Goal: Information Seeking & Learning: Learn about a topic

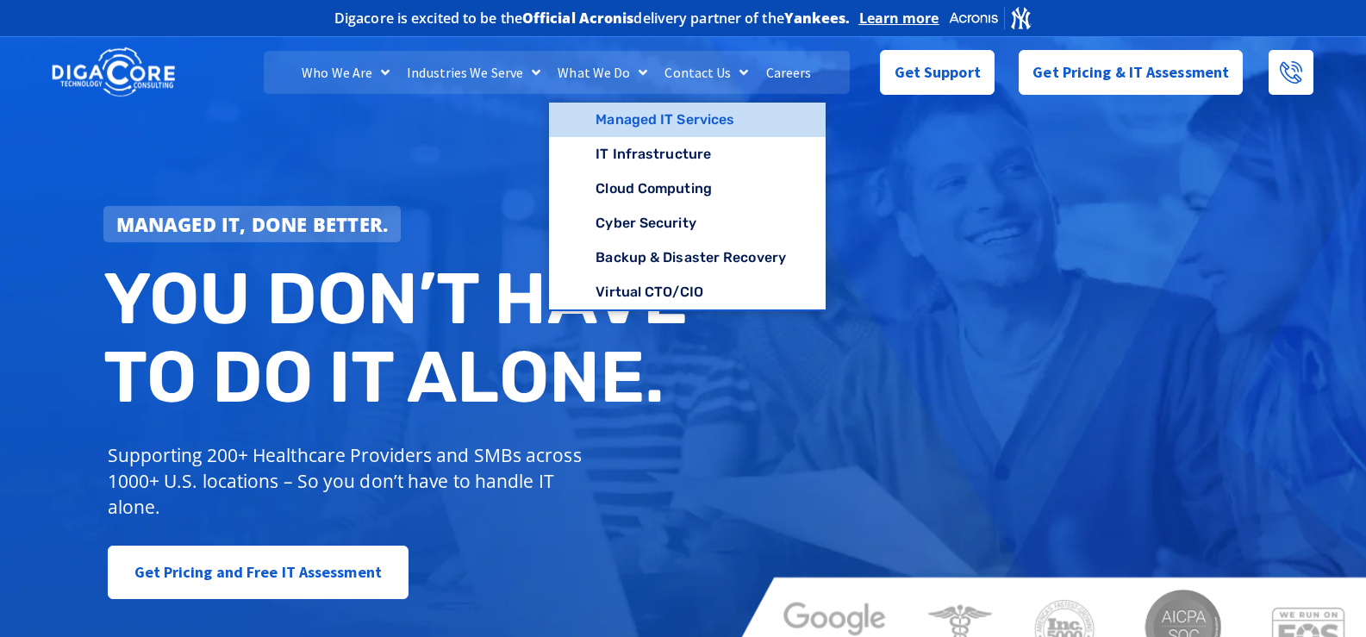
click at [599, 125] on link "Managed IT Services" at bounding box center [687, 120] width 277 height 34
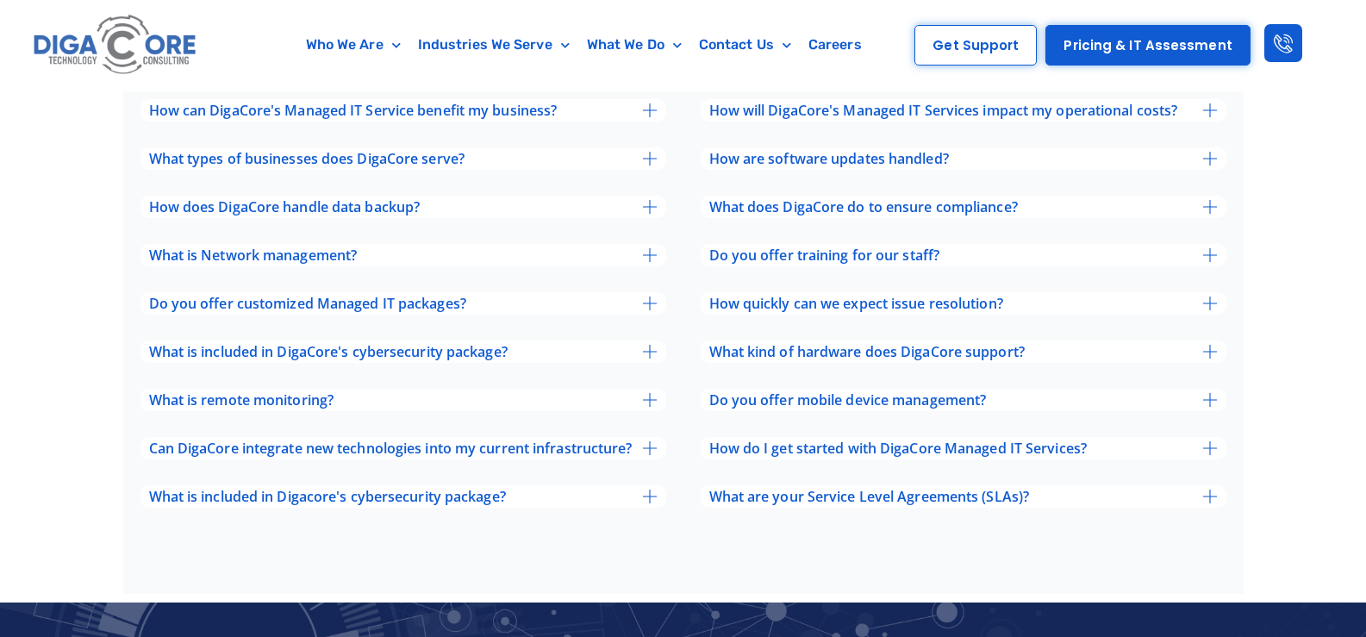
scroll to position [5749, 0]
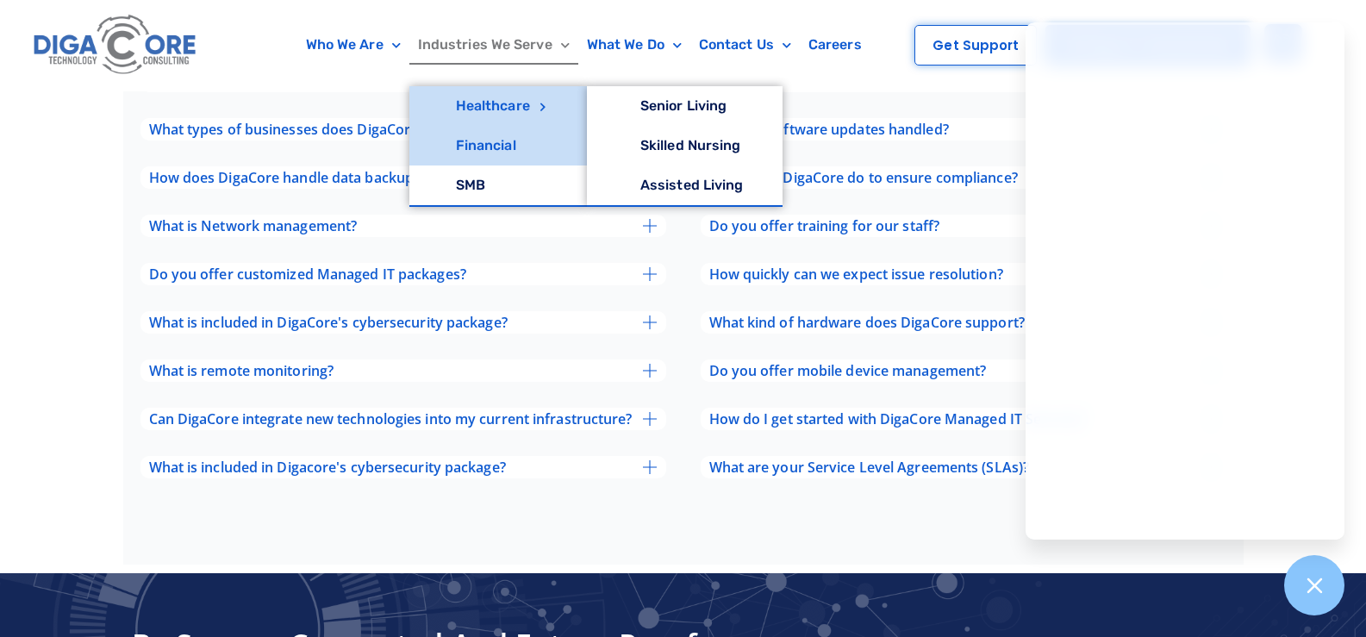
click at [485, 147] on link "Financial" at bounding box center [497, 146] width 177 height 40
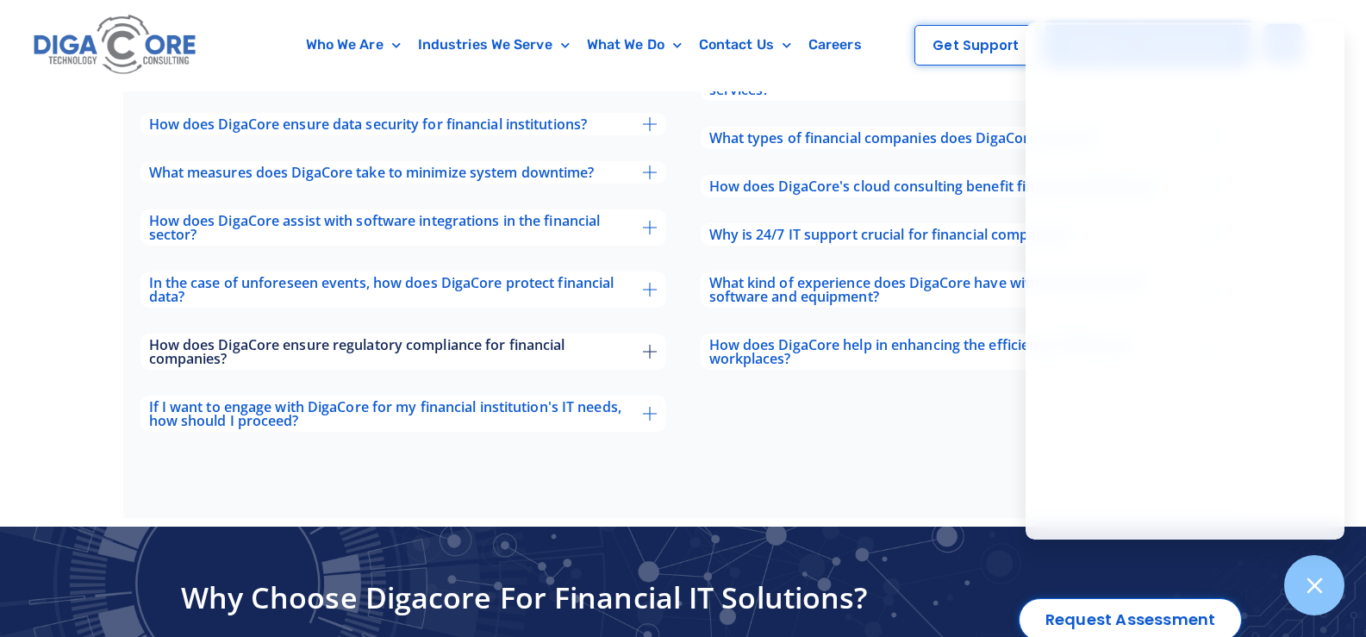
scroll to position [5626, 0]
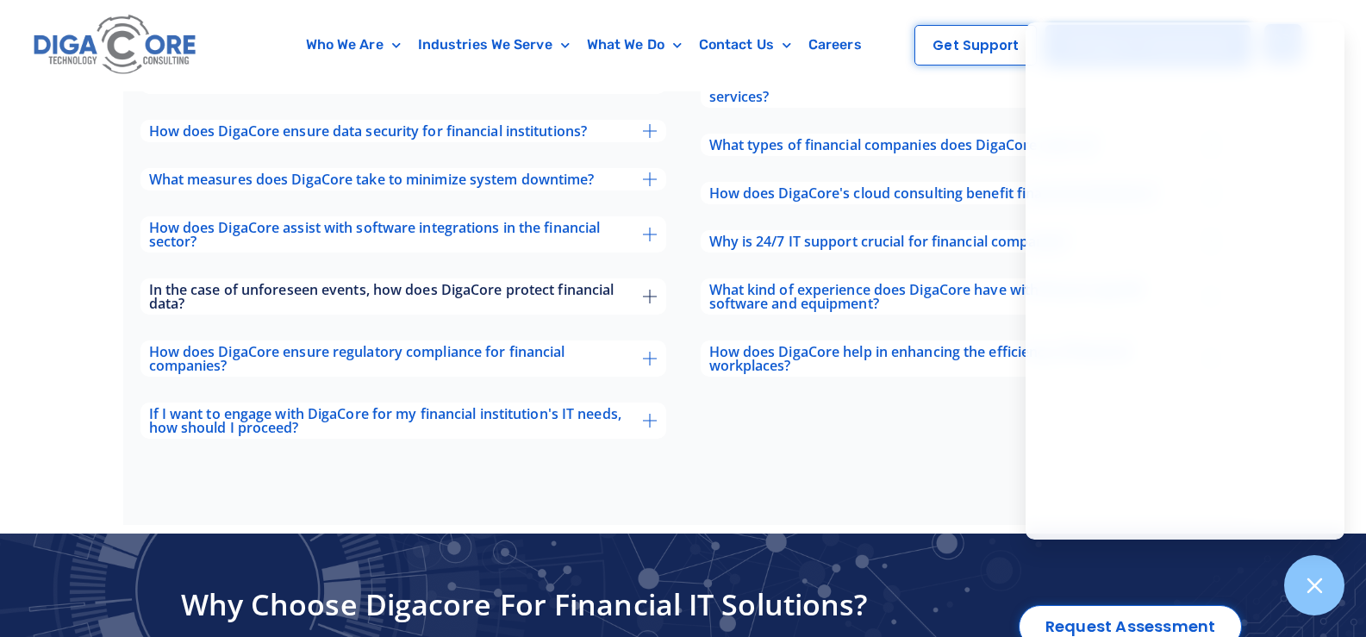
click at [647, 289] on icon at bounding box center [650, 296] width 14 height 14
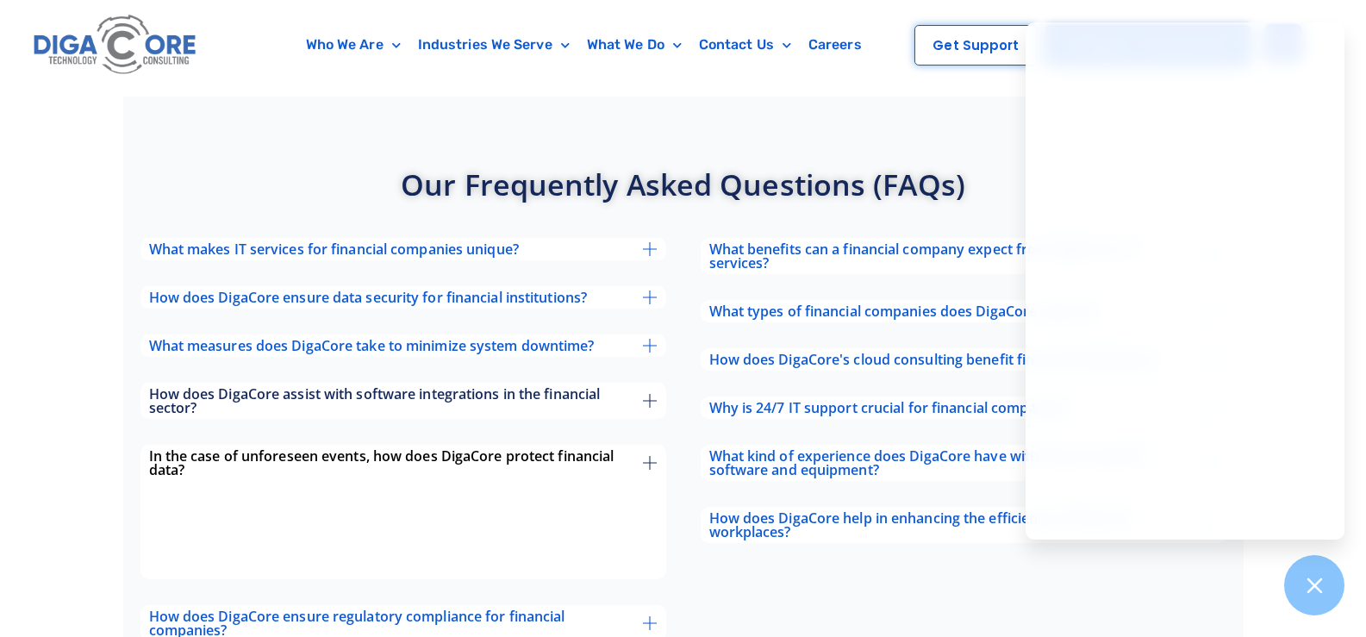
scroll to position [5454, 0]
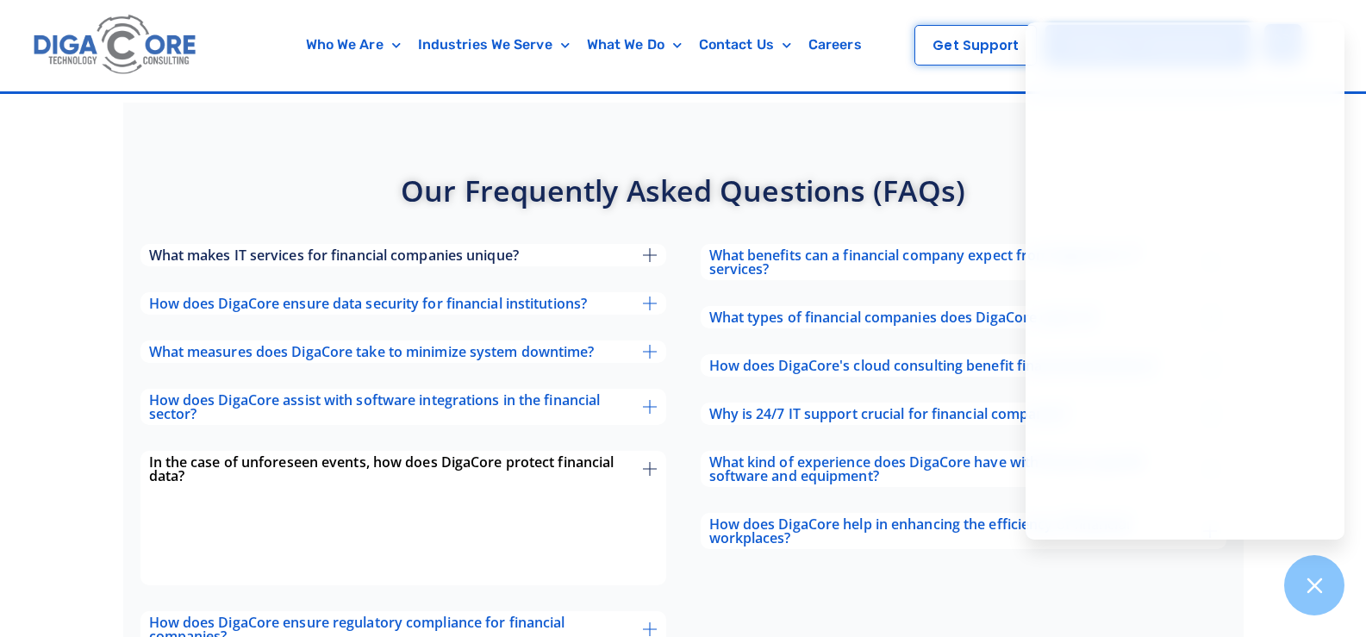
click at [650, 248] on icon at bounding box center [650, 255] width 14 height 14
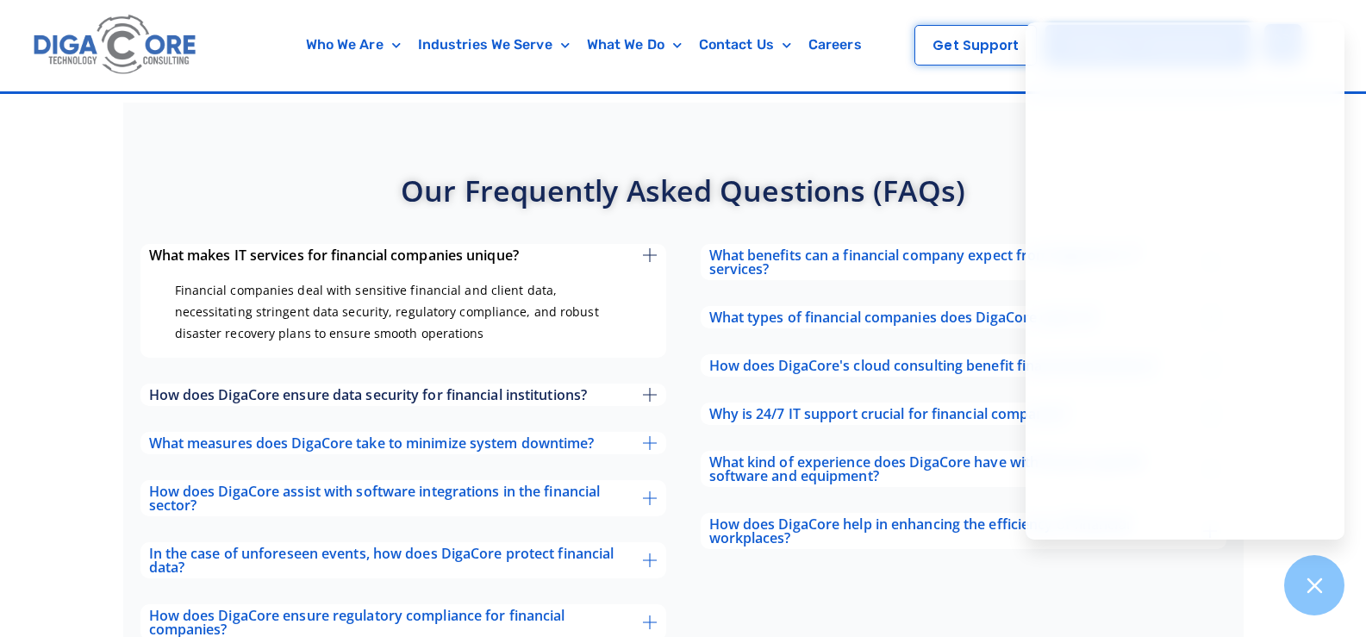
click at [652, 388] on icon at bounding box center [650, 395] width 14 height 14
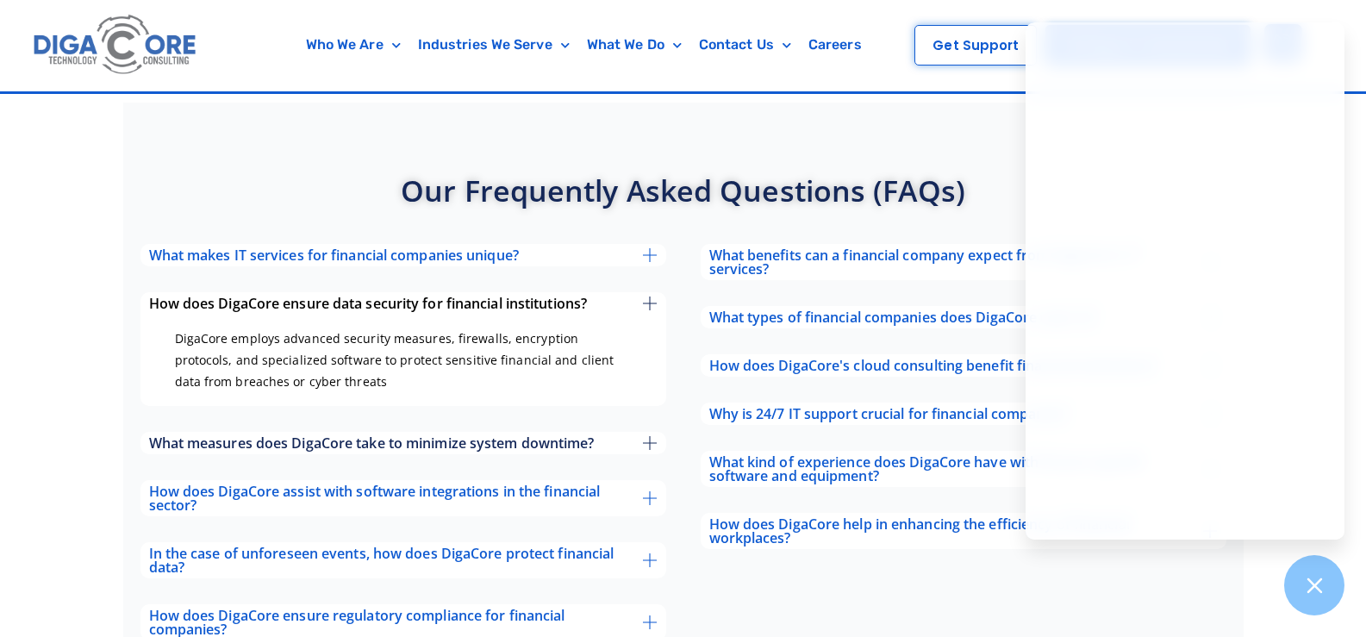
click at [642, 432] on div "What measures does DigaCore take to minimize system downtime?" at bounding box center [403, 443] width 526 height 22
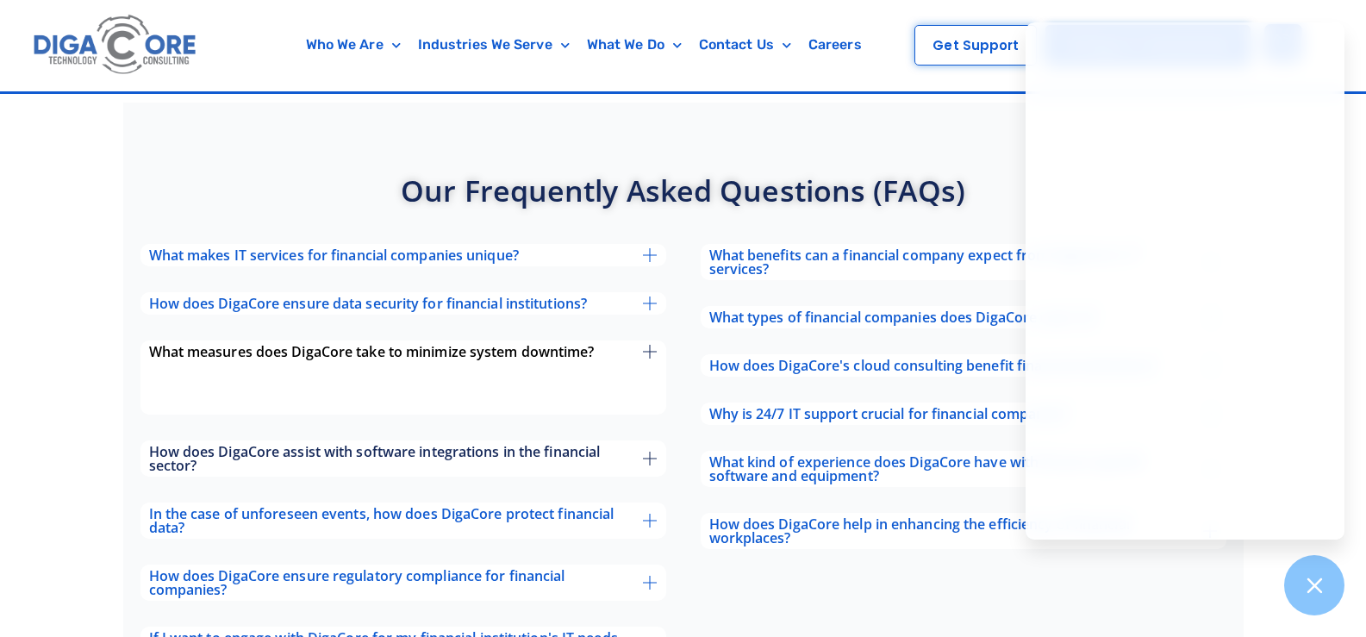
click at [643, 451] on icon at bounding box center [650, 458] width 14 height 14
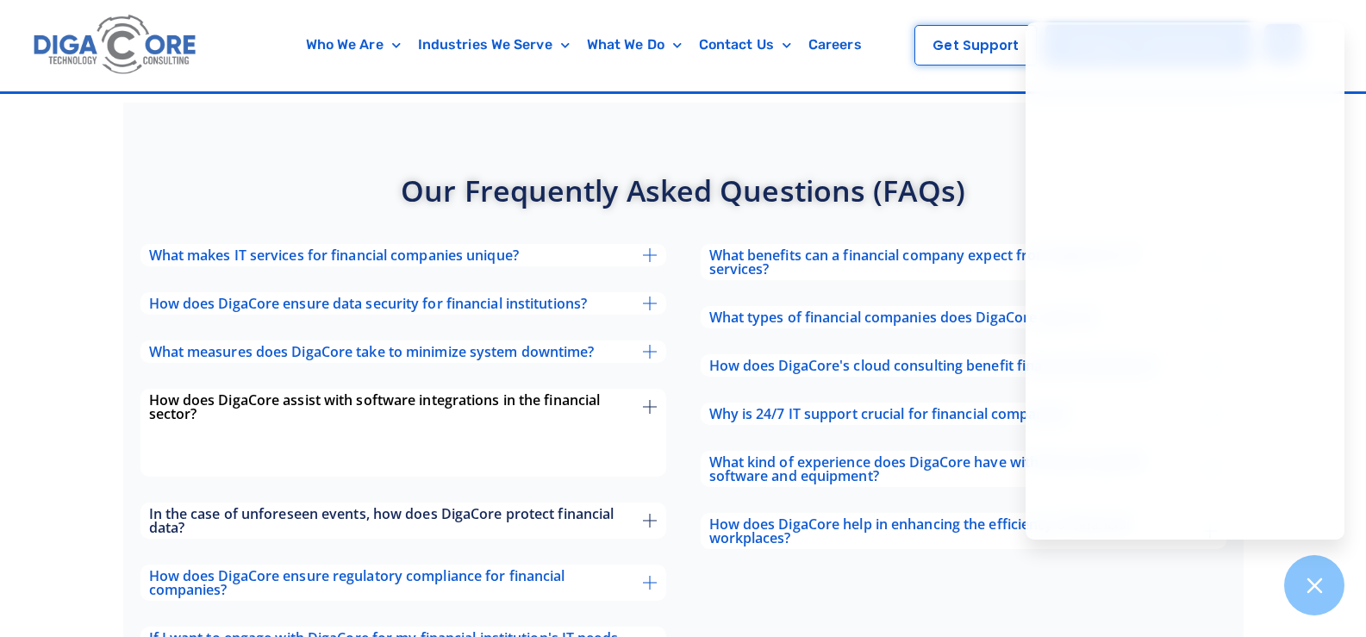
click at [638, 507] on span "In the case of unforeseen events, how does DigaCore protect financial data?" at bounding box center [396, 521] width 495 height 28
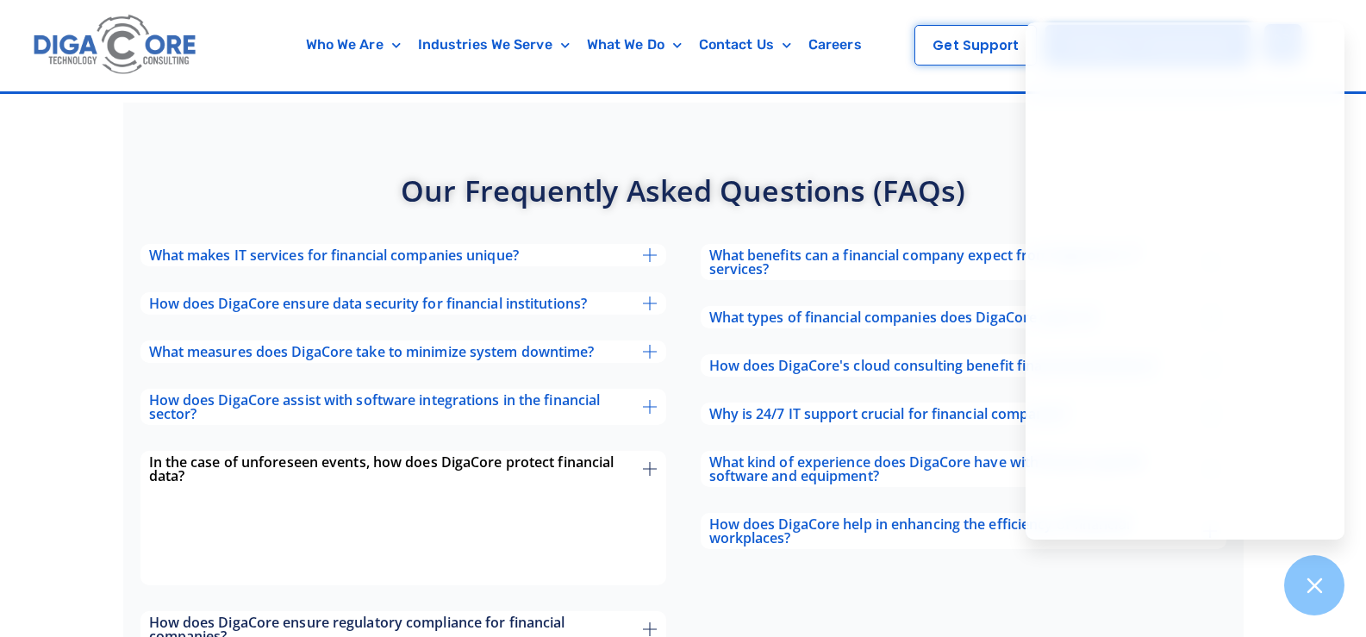
click at [644, 611] on div "How does DigaCore ensure regulatory compliance for financial companies?" at bounding box center [403, 629] width 526 height 36
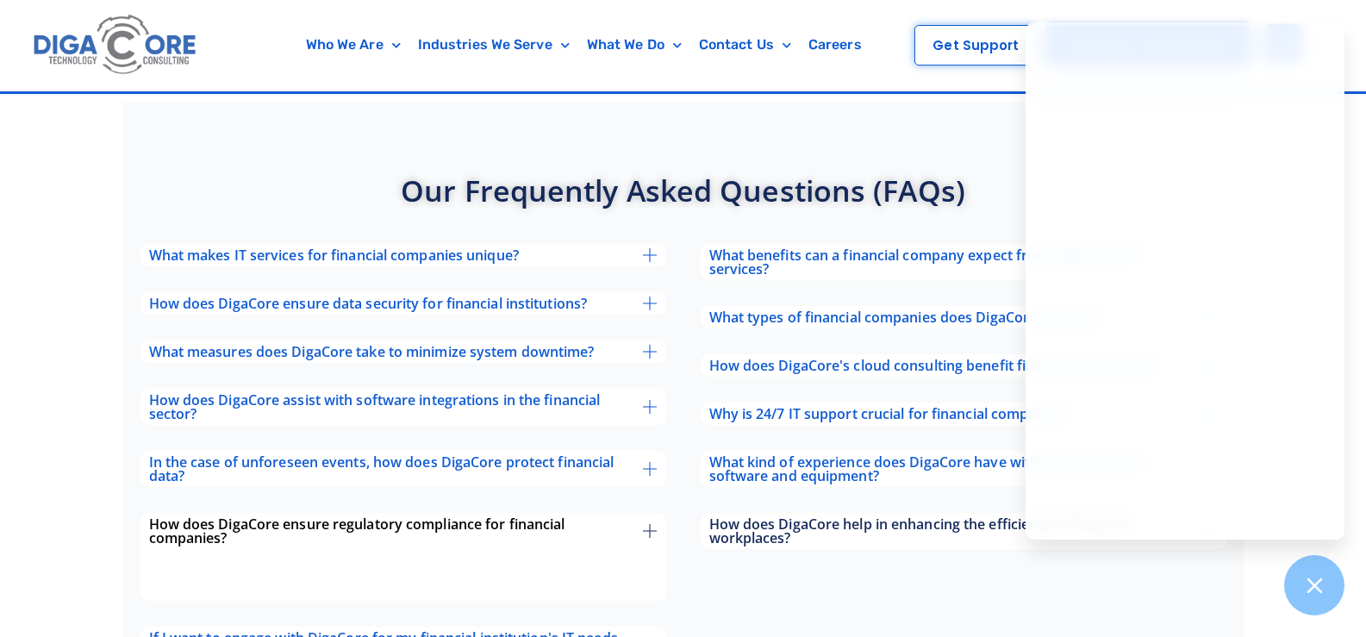
click at [776, 517] on span "How does DigaCore help in enhancing the efficiency of financial workplaces?" at bounding box center [956, 531] width 495 height 28
